Goal: Entertainment & Leisure: Consume media (video, audio)

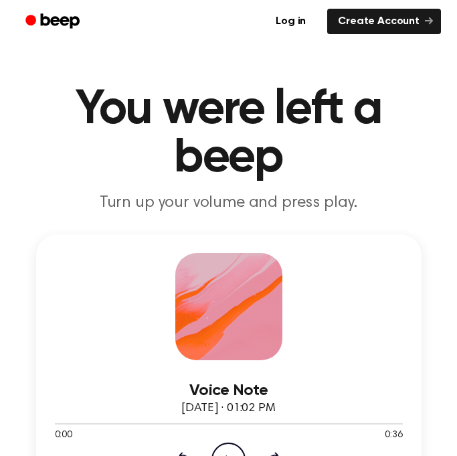
drag, startPoint x: 446, startPoint y: 97, endPoint x: 549, endPoint y: 112, distance: 103.5
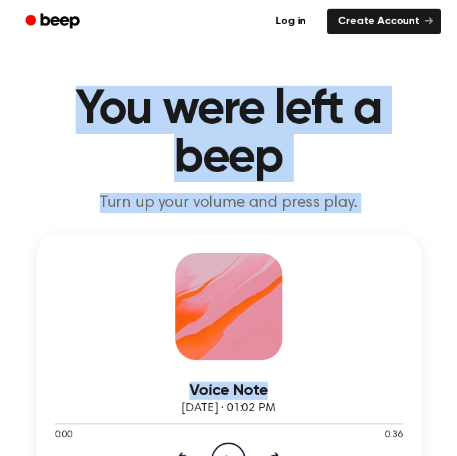
drag, startPoint x: 81, startPoint y: 100, endPoint x: 539, endPoint y: 219, distance: 472.7
click at [366, 127] on h1 "You were left a beep" at bounding box center [228, 134] width 425 height 96
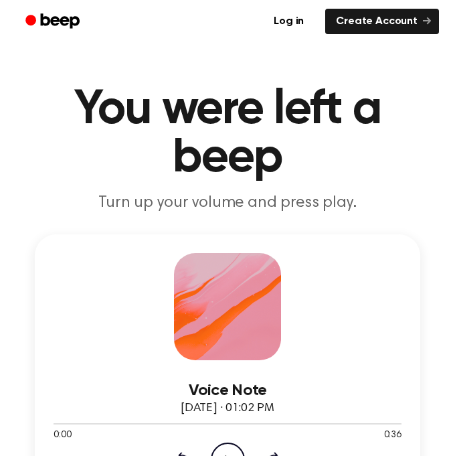
click at [232, 454] on icon "Play Audio" at bounding box center [228, 459] width 34 height 34
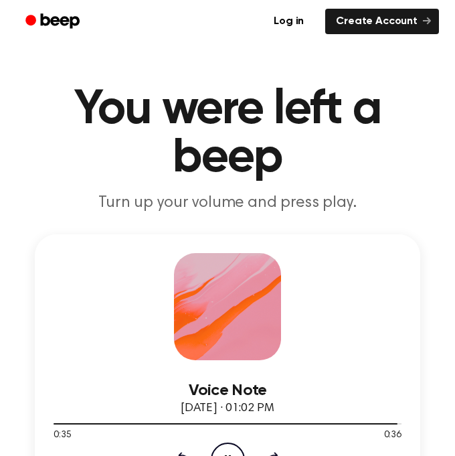
click at [232, 450] on icon "Pause Audio" at bounding box center [228, 459] width 34 height 34
click at [280, 425] on div at bounding box center [228, 422] width 348 height 11
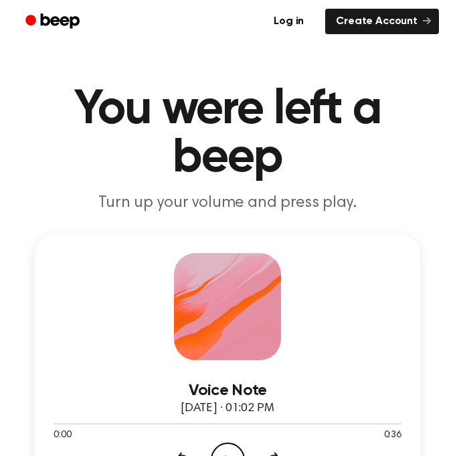
click at [231, 452] on icon "Play Audio" at bounding box center [228, 459] width 34 height 34
click at [231, 452] on icon "Pause Audio" at bounding box center [228, 459] width 34 height 34
click at [231, 452] on icon "Play Audio" at bounding box center [228, 459] width 34 height 34
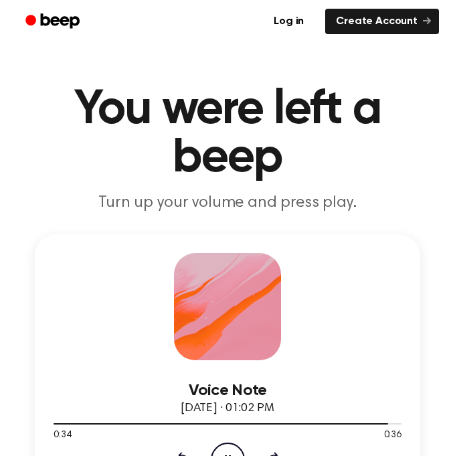
click at [235, 454] on icon "Pause Audio" at bounding box center [228, 459] width 34 height 34
click at [229, 447] on icon "Play Audio" at bounding box center [228, 459] width 34 height 34
